Goal: Information Seeking & Learning: Learn about a topic

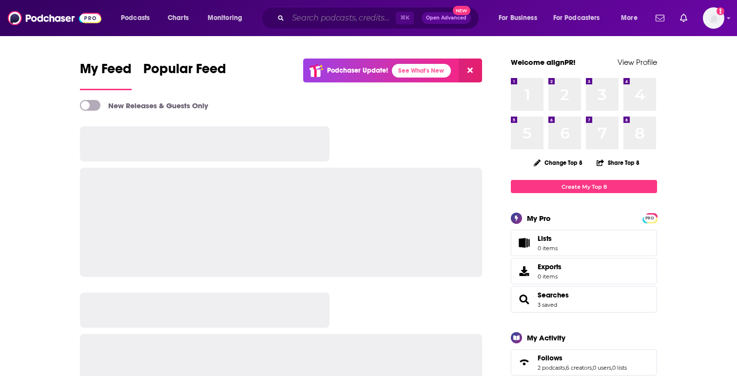
click at [328, 19] on input "Search podcasts, credits, & more..." at bounding box center [342, 18] width 108 height 16
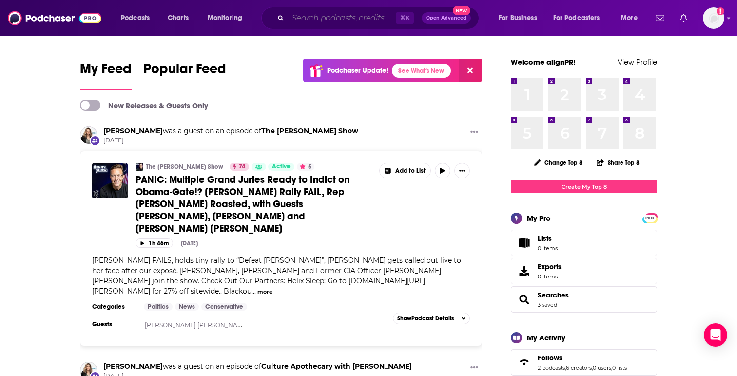
click at [331, 24] on input "Search podcasts, credits, & more..." at bounding box center [342, 18] width 108 height 16
click at [332, 21] on input "Search podcasts, credits, & more..." at bounding box center [342, 18] width 108 height 16
click at [37, 14] on img at bounding box center [55, 18] width 94 height 19
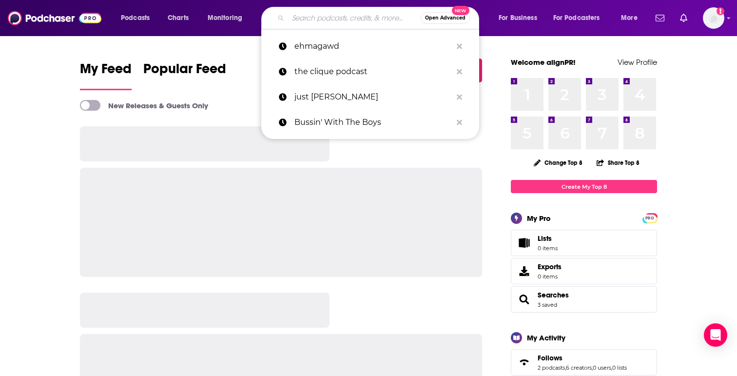
click at [310, 21] on input "Search podcasts, credits, & more..." at bounding box center [354, 18] width 133 height 16
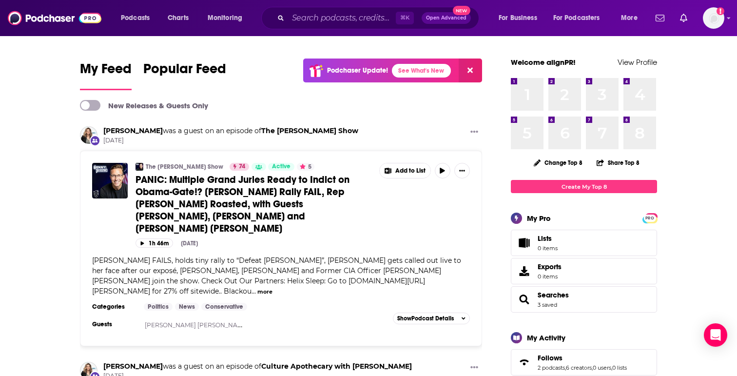
click at [404, 17] on span "⌘ K" at bounding box center [405, 18] width 18 height 13
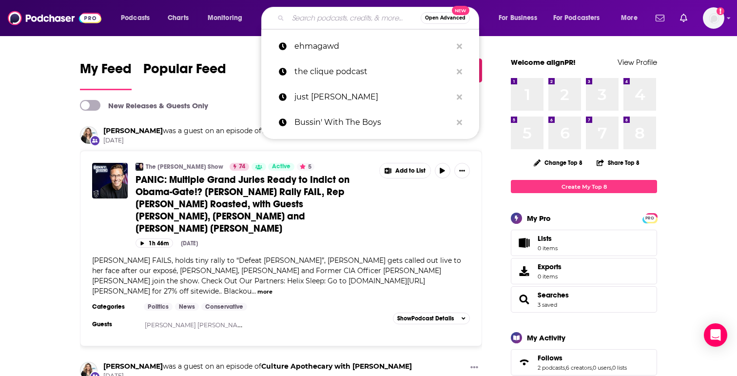
click at [343, 19] on input "Search podcasts, credits, & more..." at bounding box center [354, 18] width 133 height 16
paste input "EhMaGawd!"
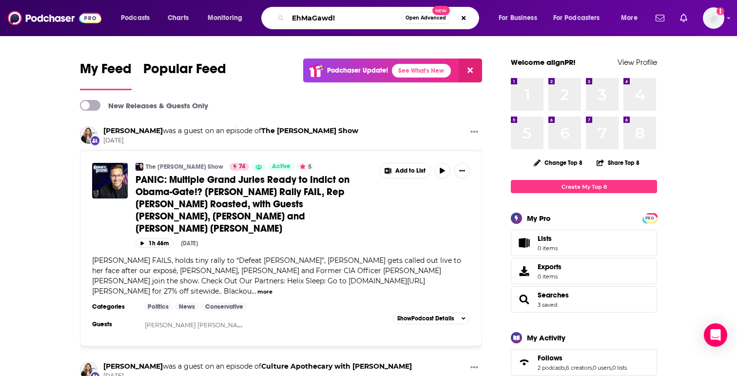
type input "EhMaGawd!"
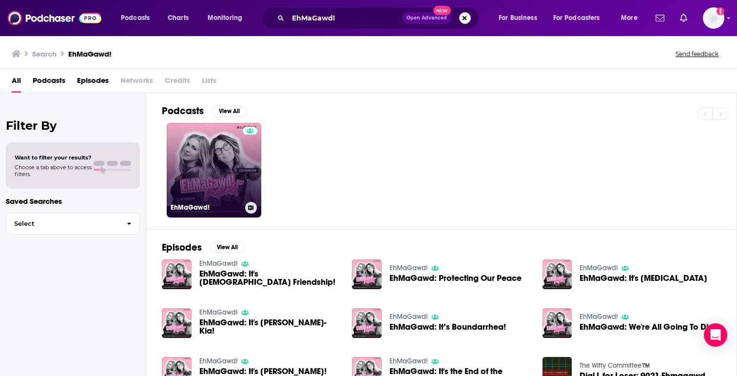
click at [183, 164] on link "EhMaGawd!" at bounding box center [214, 170] width 95 height 95
